Goal: Task Accomplishment & Management: Complete application form

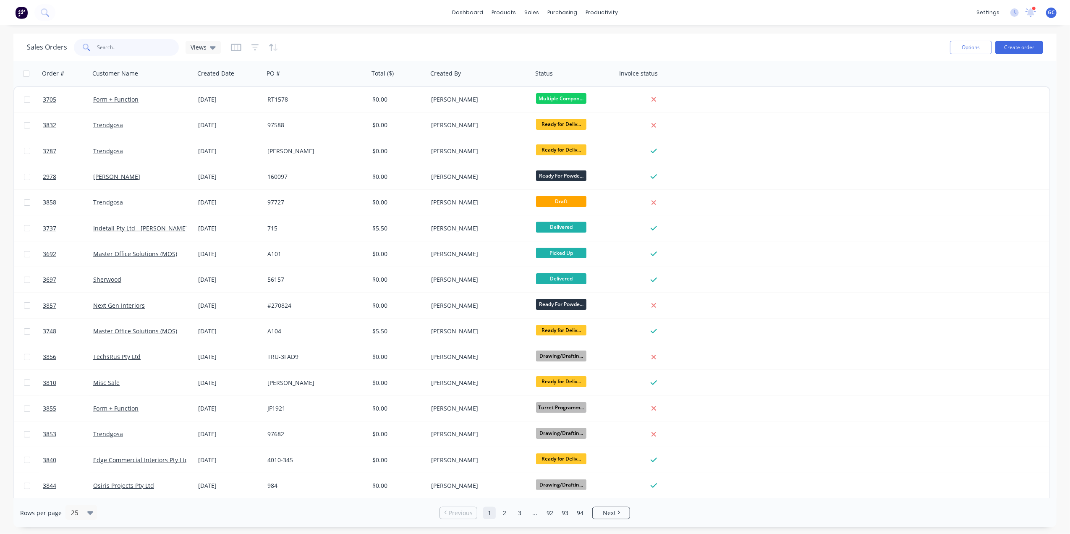
click at [121, 50] on input "text" at bounding box center [138, 47] width 82 height 17
drag, startPoint x: 579, startPoint y: 34, endPoint x: 590, endPoint y: 32, distance: 11.5
click at [579, 34] on link "Purchase Orders" at bounding box center [597, 39] width 111 height 17
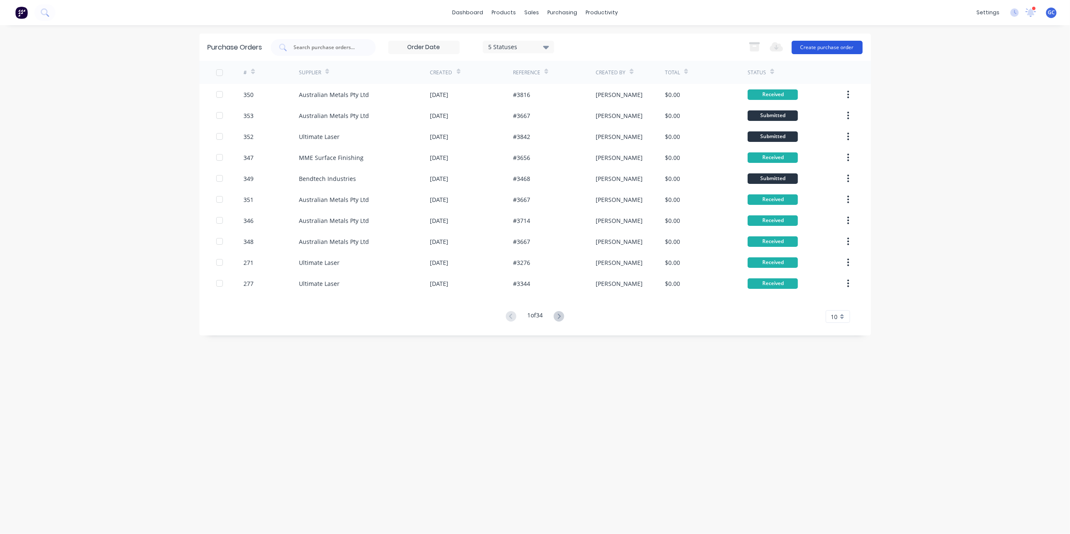
click at [862, 44] on div "Purchase Orders 5 Statuses 5 Statuses Export to Excel (XLSX) Create purchase or…" at bounding box center [535, 47] width 672 height 27
click at [850, 45] on button "Create purchase order" at bounding box center [827, 47] width 71 height 13
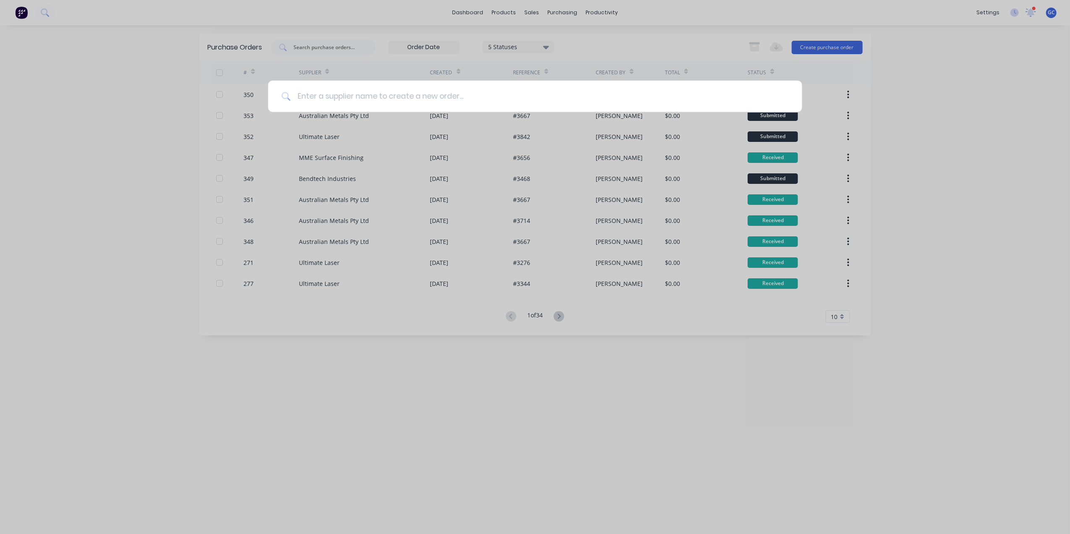
click at [596, 103] on input at bounding box center [540, 96] width 498 height 31
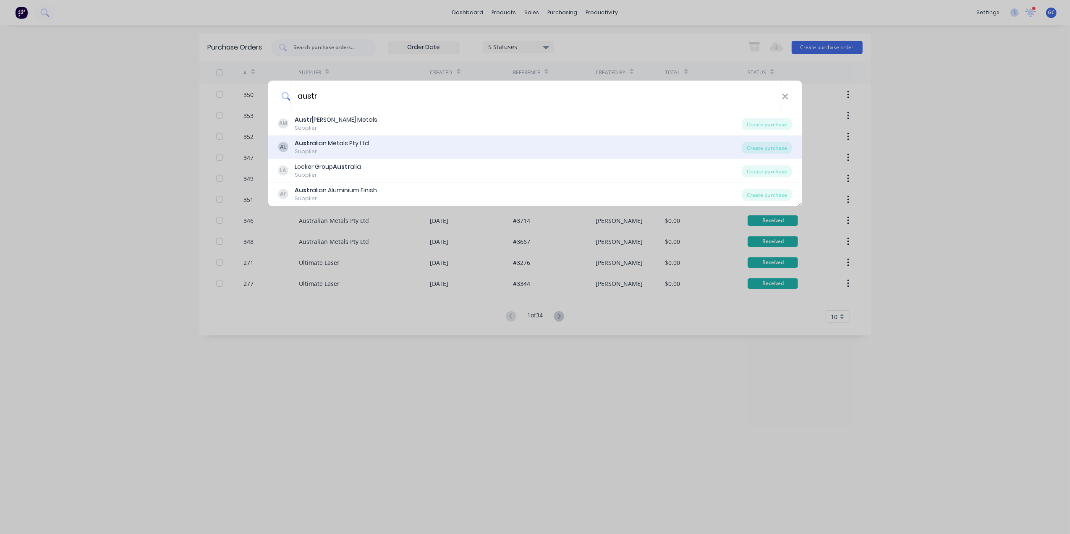
type input "austr"
click at [369, 141] on div "AL Austr alian Metals Pty Ltd Supplier" at bounding box center [510, 147] width 464 height 16
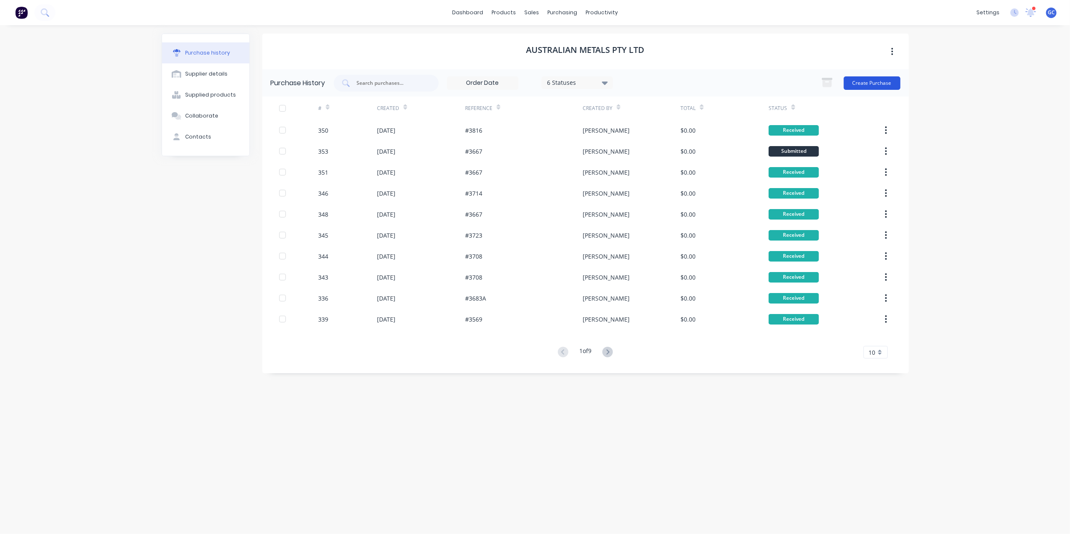
click at [893, 78] on button "Create Purchase" at bounding box center [872, 82] width 57 height 13
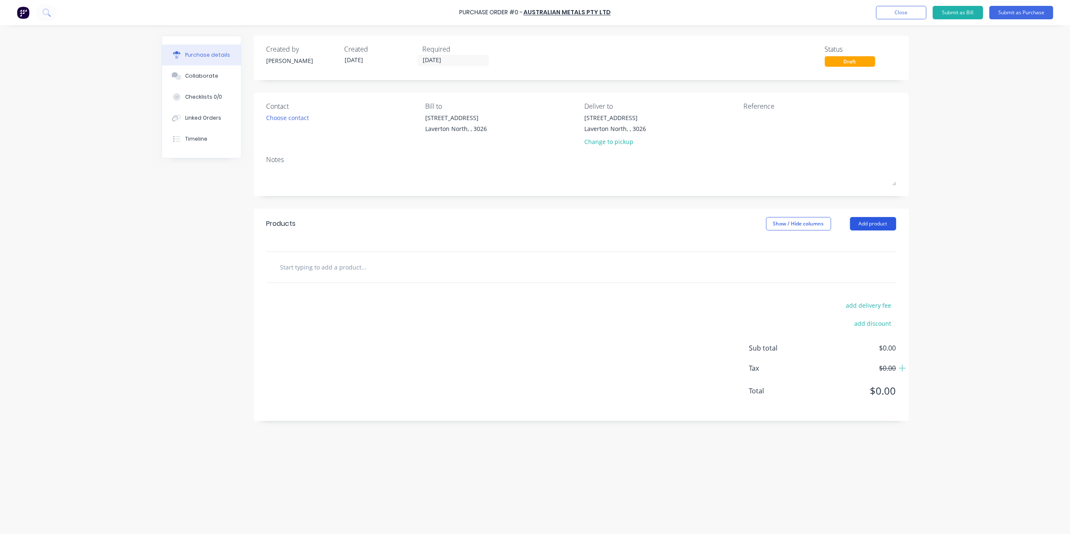
click at [865, 222] on button "Add product" at bounding box center [873, 223] width 46 height 13
click at [860, 259] on div "Basic product" at bounding box center [856, 262] width 65 height 12
drag, startPoint x: 322, startPoint y: 286, endPoint x: 311, endPoint y: 282, distance: 11.3
click at [321, 286] on div "1 1" at bounding box center [312, 281] width 29 height 13
click at [311, 282] on input "1" at bounding box center [312, 281] width 17 height 13
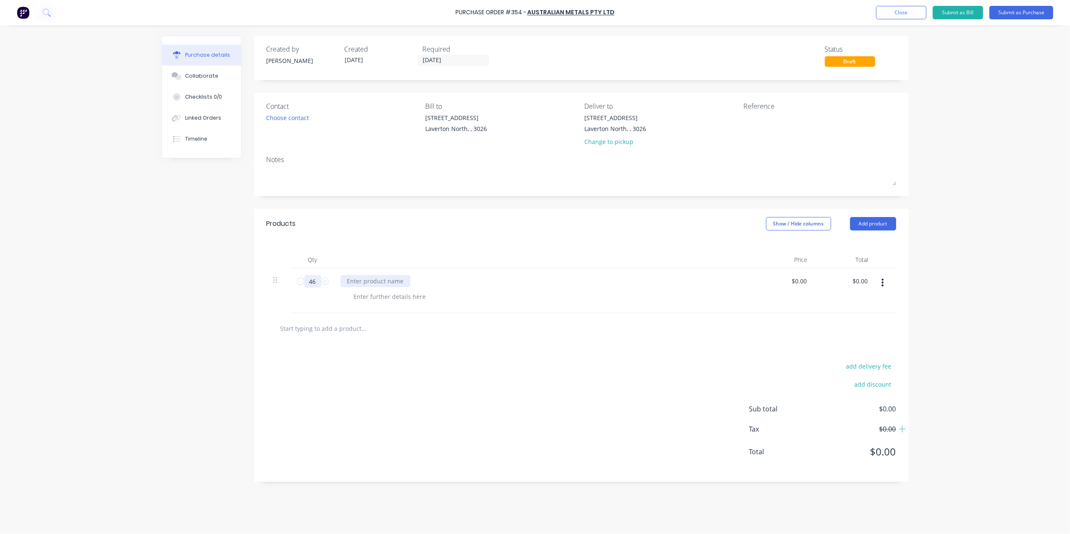
type input "46"
click at [369, 285] on div at bounding box center [375, 281] width 70 height 12
click at [375, 300] on div at bounding box center [390, 297] width 86 height 12
click at [409, 303] on div "Various Panel sizes" at bounding box center [380, 297] width 67 height 12
drag, startPoint x: 412, startPoint y: 298, endPoint x: 327, endPoint y: 296, distance: 84.4
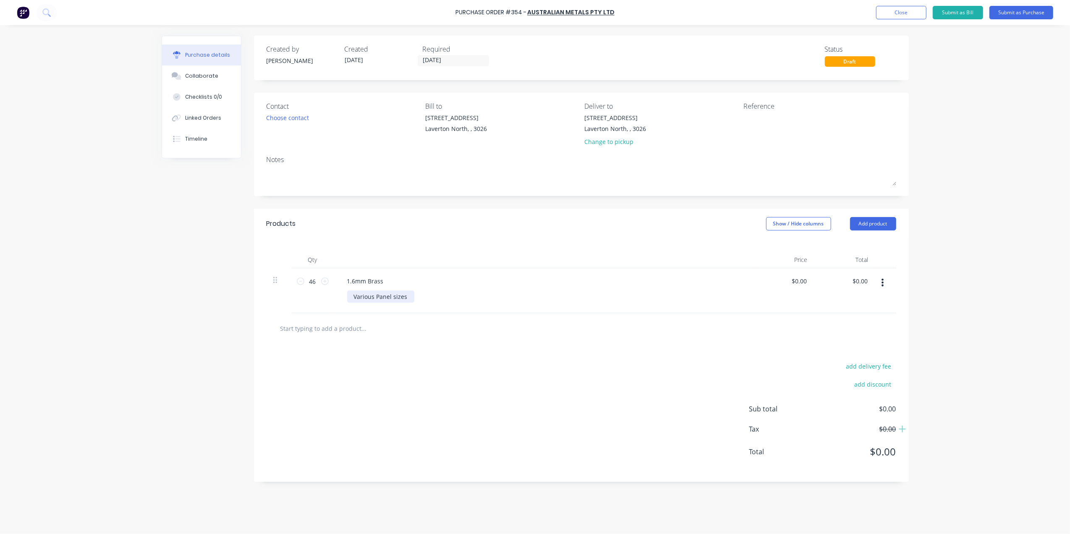
click at [327, 296] on div "46 46 1.6mm Brass Various Panel sizes $0.00 $0.00 $0.00 $0.00" at bounding box center [582, 290] width 630 height 45
copy div "Various Panel sizes"
click at [388, 280] on div "1.6mm Brass" at bounding box center [365, 281] width 50 height 12
drag, startPoint x: 373, startPoint y: 303, endPoint x: 306, endPoint y: 300, distance: 66.8
click at [306, 300] on div "46 46 1.6mm Brass Various Panel sizes Various Panel sizes $0.00 $0.00 $0.00 $0.…" at bounding box center [582, 290] width 630 height 45
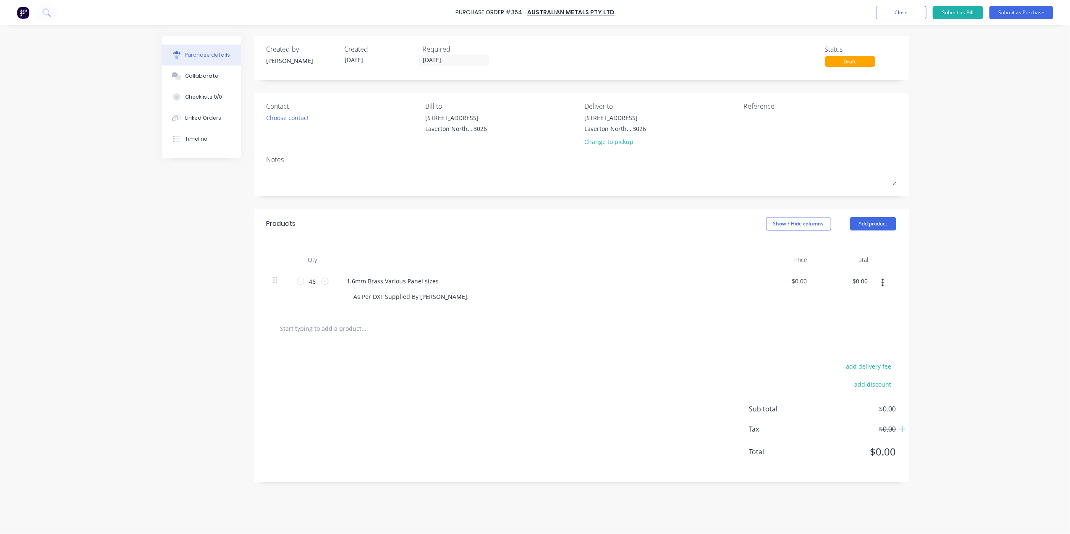
click at [289, 111] on div "Contact" at bounding box center [343, 106] width 153 height 10
click at [291, 120] on div "Choose contact" at bounding box center [288, 117] width 43 height 9
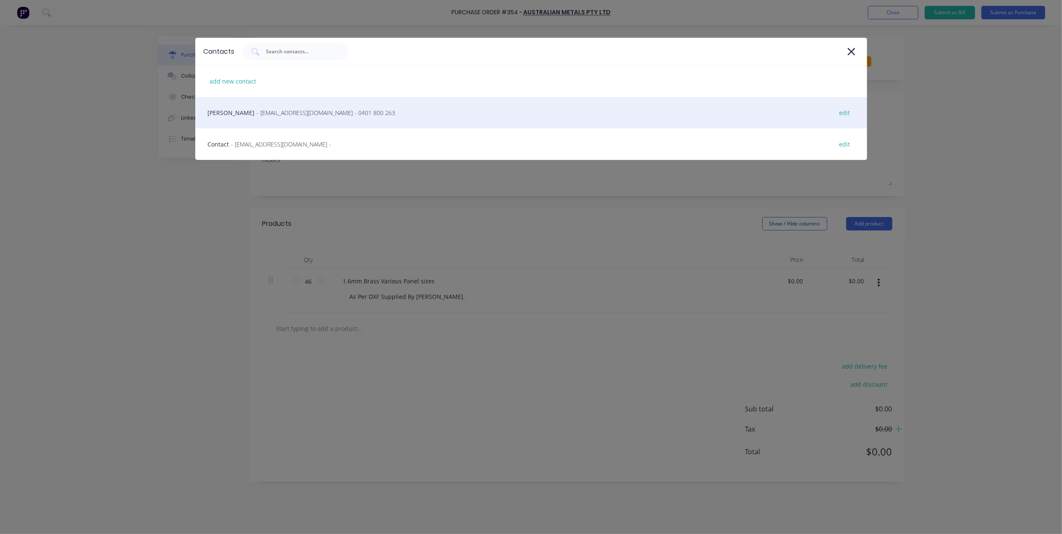
click at [312, 113] on span "- [EMAIL_ADDRESS][DOMAIN_NAME] - 0401 800 263" at bounding box center [326, 112] width 139 height 9
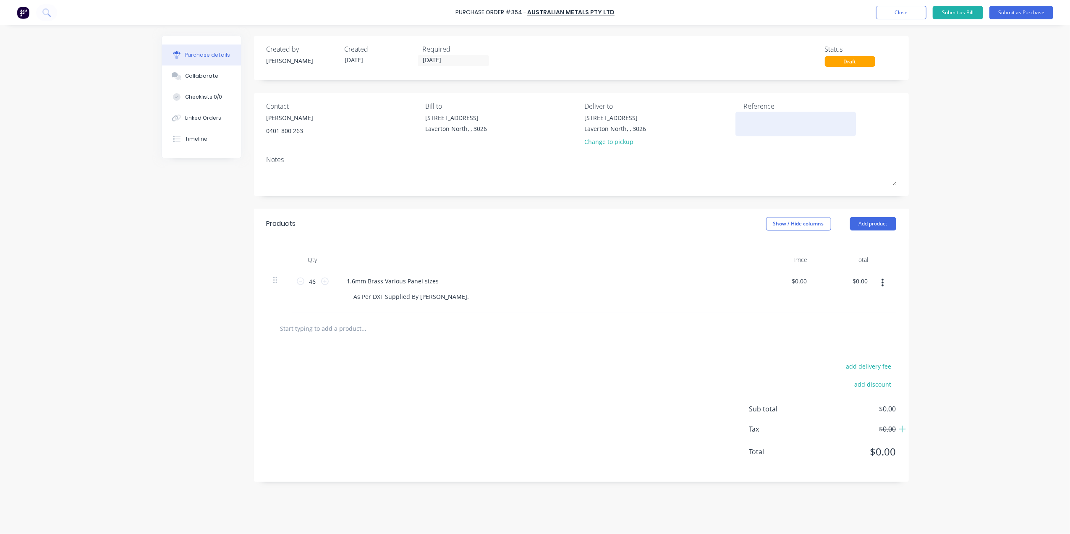
click at [763, 126] on textarea at bounding box center [795, 122] width 105 height 19
type textarea "x"
type textarea "#"
type textarea "x"
type textarea "#3"
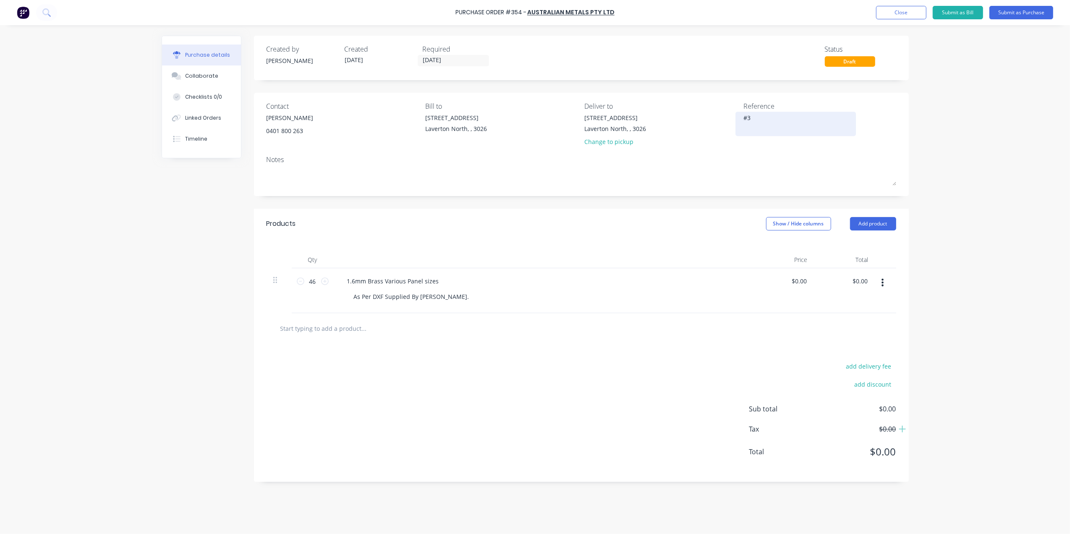
type textarea "x"
type textarea "#36"
type textarea "x"
type textarea "#366"
type textarea "x"
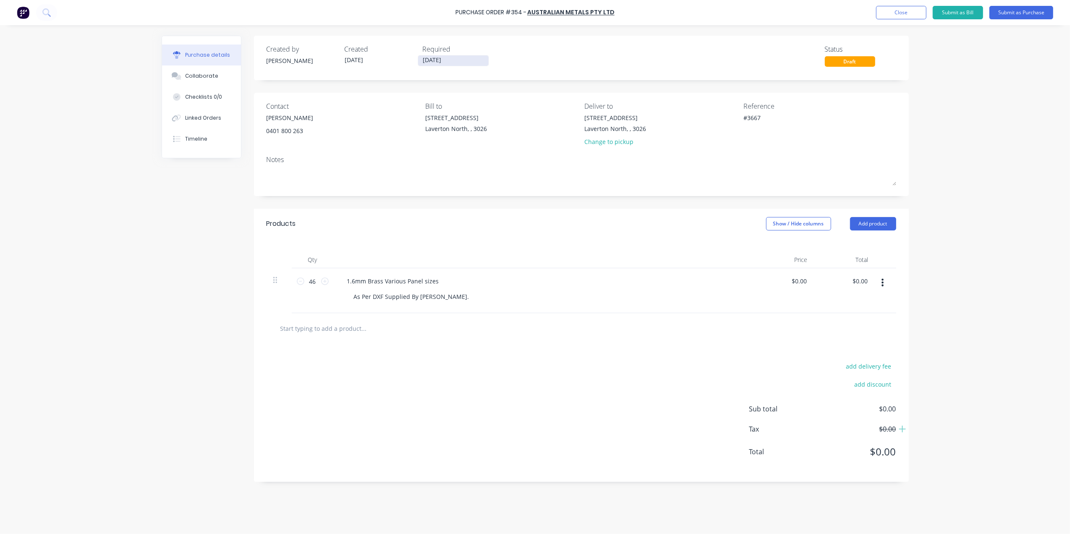
type textarea "#3667"
type textarea "x"
type textarea "#3667"
click at [433, 63] on input "[DATE]" at bounding box center [453, 60] width 71 height 10
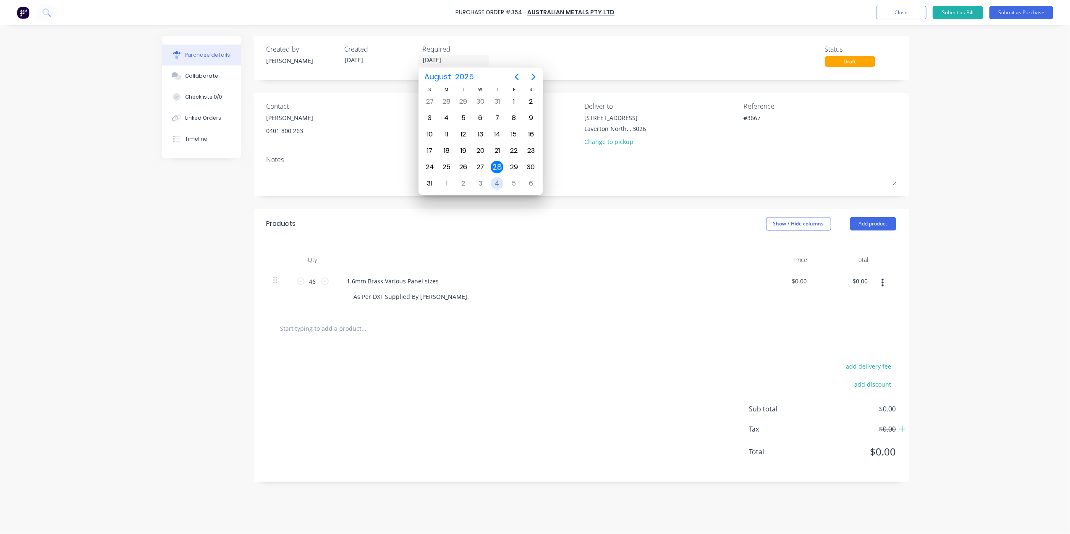
click at [492, 179] on div "4" at bounding box center [497, 183] width 13 height 13
type textarea "x"
type input "[DATE]"
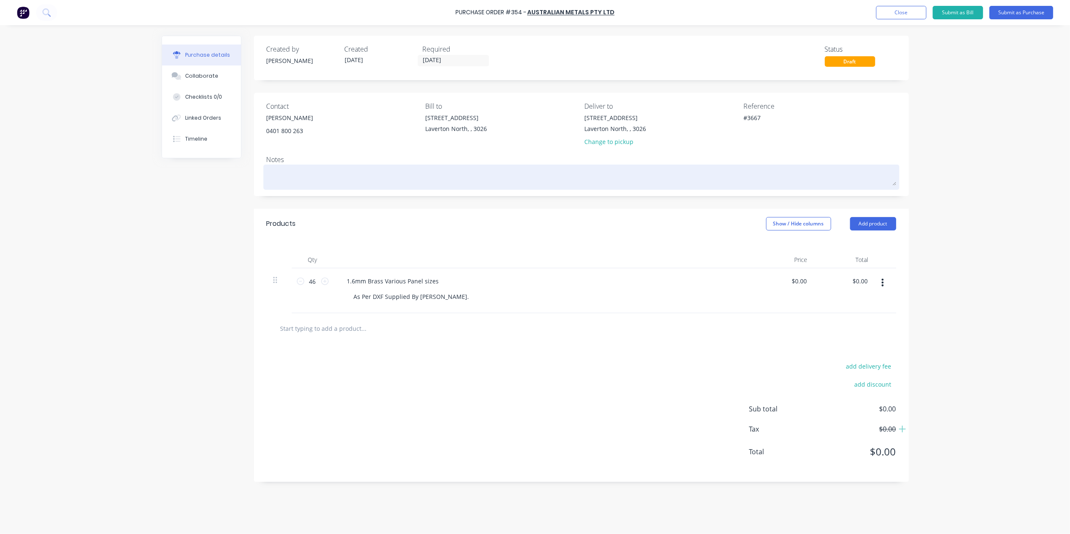
click at [294, 170] on textarea at bounding box center [582, 176] width 630 height 19
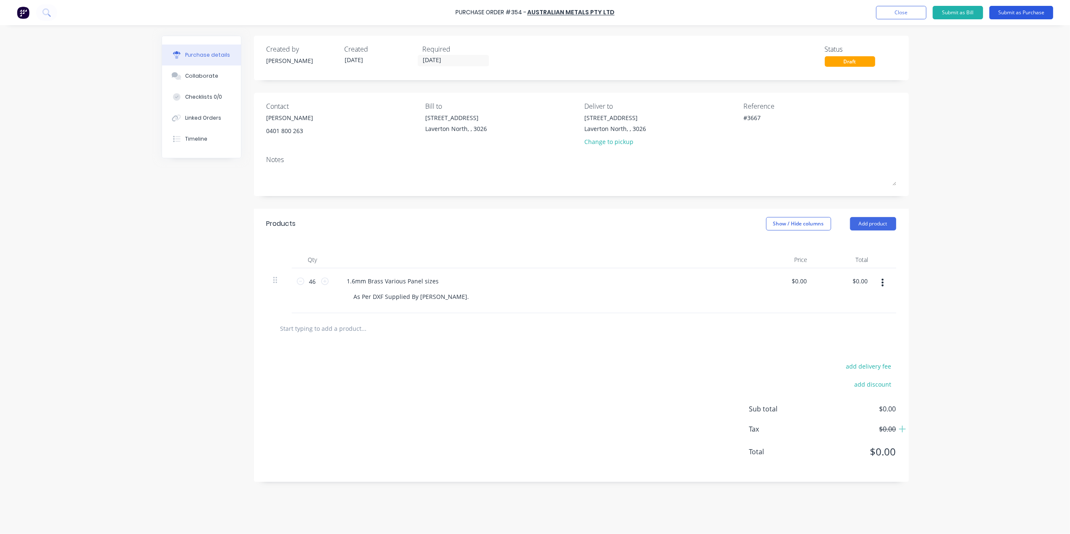
click at [1034, 8] on button "Submit as Purchase" at bounding box center [1022, 12] width 64 height 13
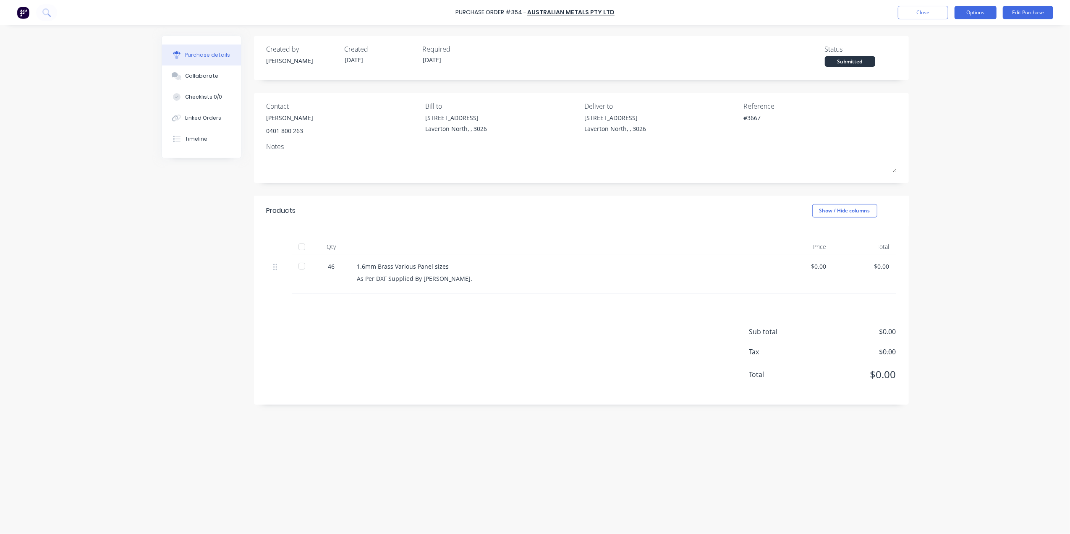
click at [961, 10] on button "Options" at bounding box center [976, 12] width 42 height 13
click at [949, 38] on div "Print / Email" at bounding box center [956, 34] width 65 height 12
click at [949, 70] on div "Without pricing" at bounding box center [956, 68] width 65 height 12
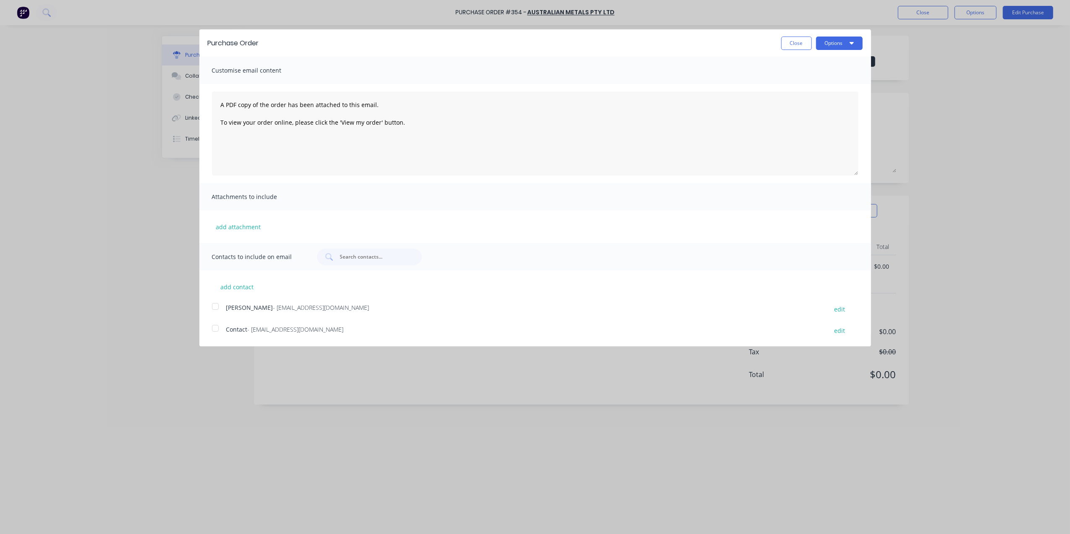
click at [301, 313] on div "[PERSON_NAME] - [EMAIL_ADDRESS][DOMAIN_NAME]" at bounding box center [522, 308] width 593 height 11
click at [823, 47] on button "Options" at bounding box center [839, 43] width 47 height 13
click at [819, 59] on div "Print" at bounding box center [823, 64] width 65 height 12
type textarea "x"
